Goal: Information Seeking & Learning: Check status

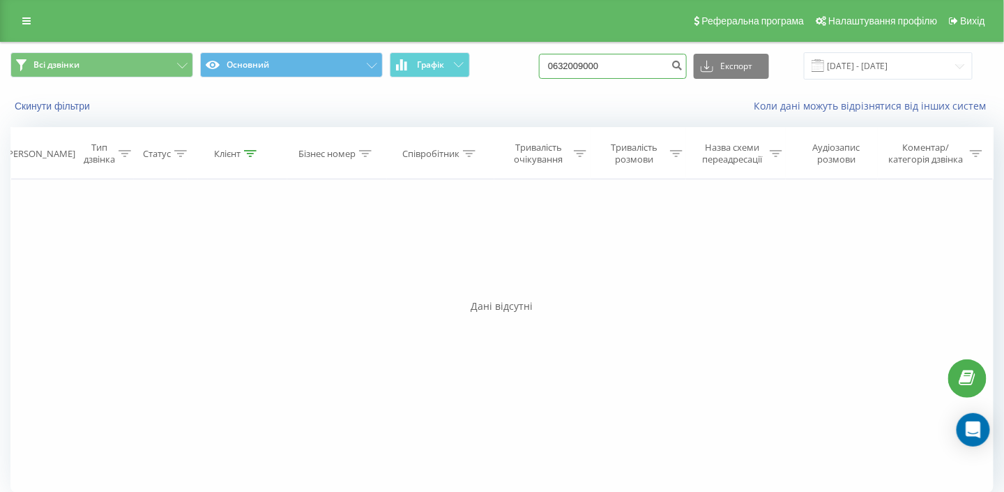
drag, startPoint x: 635, startPoint y: 64, endPoint x: 478, endPoint y: 74, distance: 157.2
click at [478, 74] on div "Всі дзвінки Основний Графік 0632009000 Експорт .csv .xls .xlsx 20.05.2025 - 20.…" at bounding box center [501, 65] width 983 height 27
paste input "+380 97 014 0317"
click at [584, 64] on input "+380 97 014 0317" at bounding box center [613, 66] width 148 height 25
type input "0 97 014 0317"
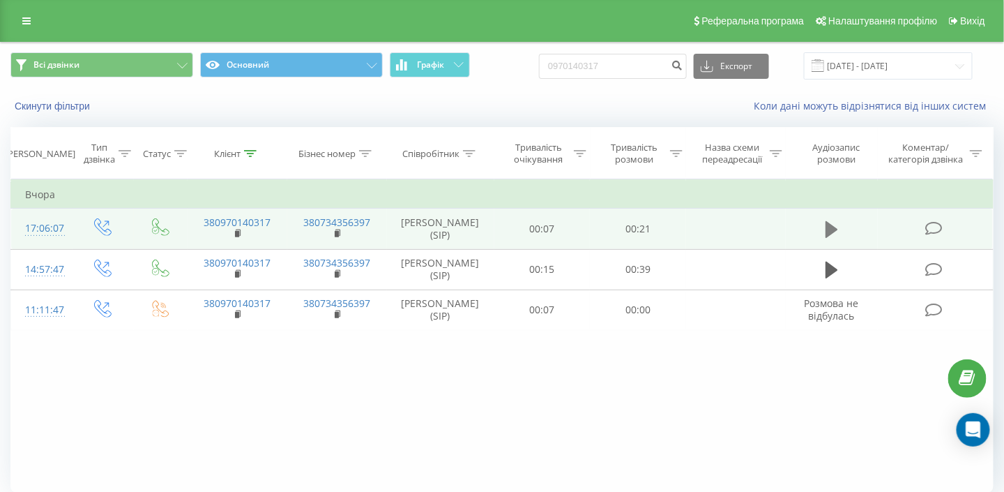
click at [826, 225] on icon at bounding box center [832, 230] width 13 height 20
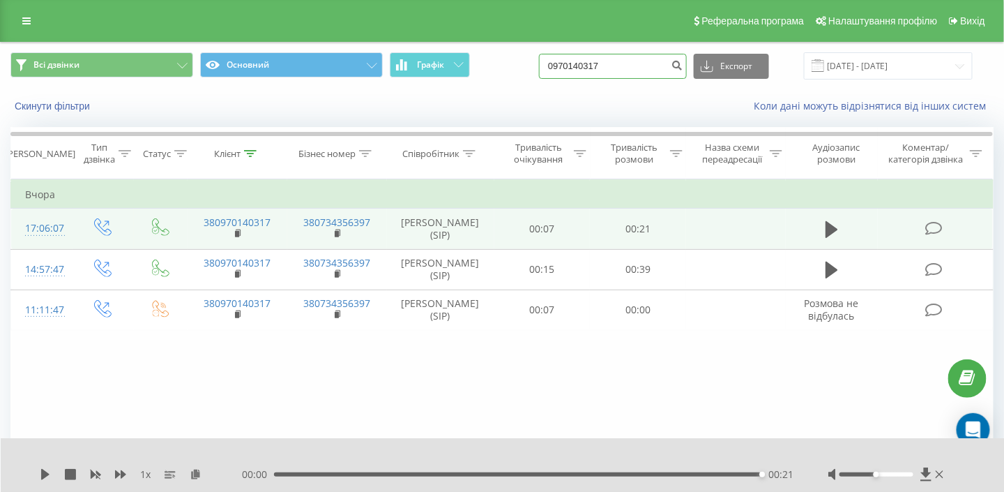
click at [642, 68] on input "0970140317" at bounding box center [613, 66] width 148 height 25
type input "0"
paste input "+380 97 665 20 46"
click at [583, 67] on input "+380 97 665 20 46" at bounding box center [613, 66] width 148 height 25
type input "0 97 665 20 46"
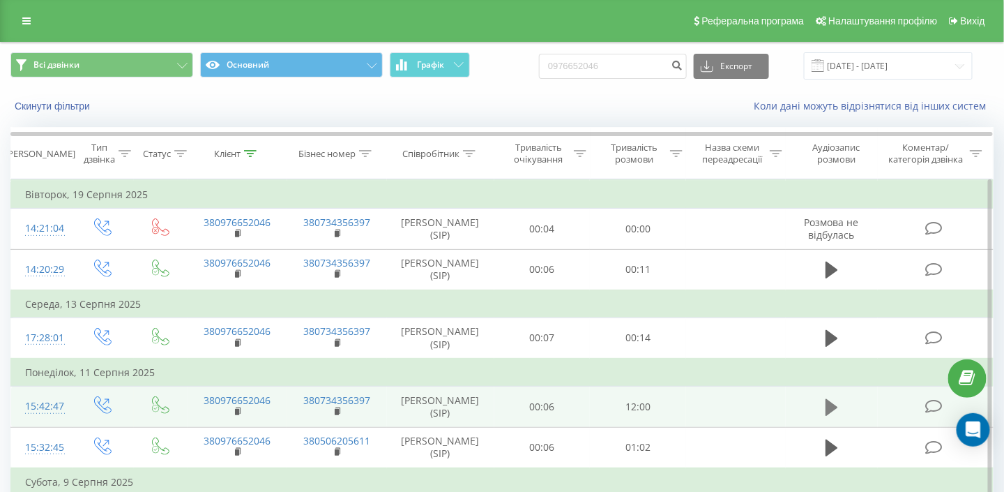
click at [824, 407] on button at bounding box center [831, 407] width 21 height 21
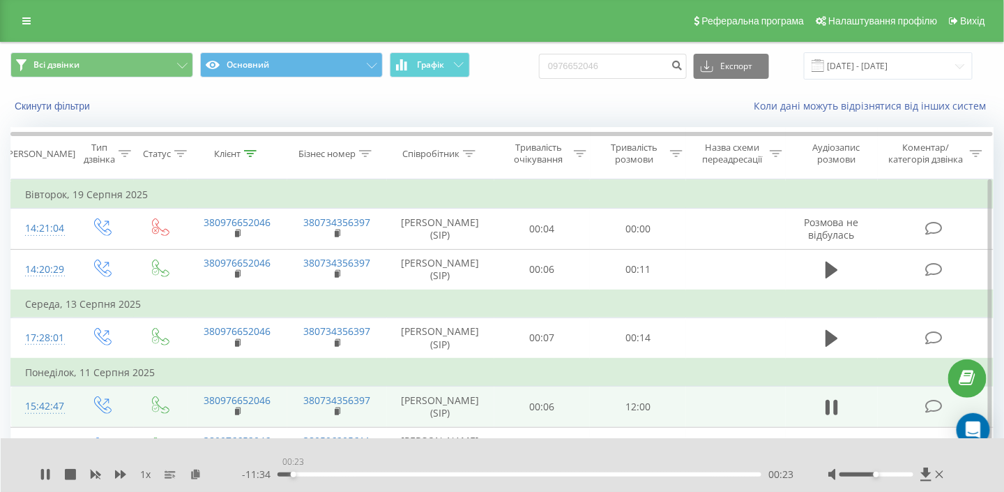
click at [293, 475] on div "00:23" at bounding box center [520, 474] width 484 height 4
click at [308, 474] on div "00:46" at bounding box center [520, 474] width 484 height 4
click at [317, 474] on div "00:47" at bounding box center [520, 474] width 484 height 4
click at [43, 474] on icon at bounding box center [42, 474] width 3 height 11
